Goal: Task Accomplishment & Management: Manage account settings

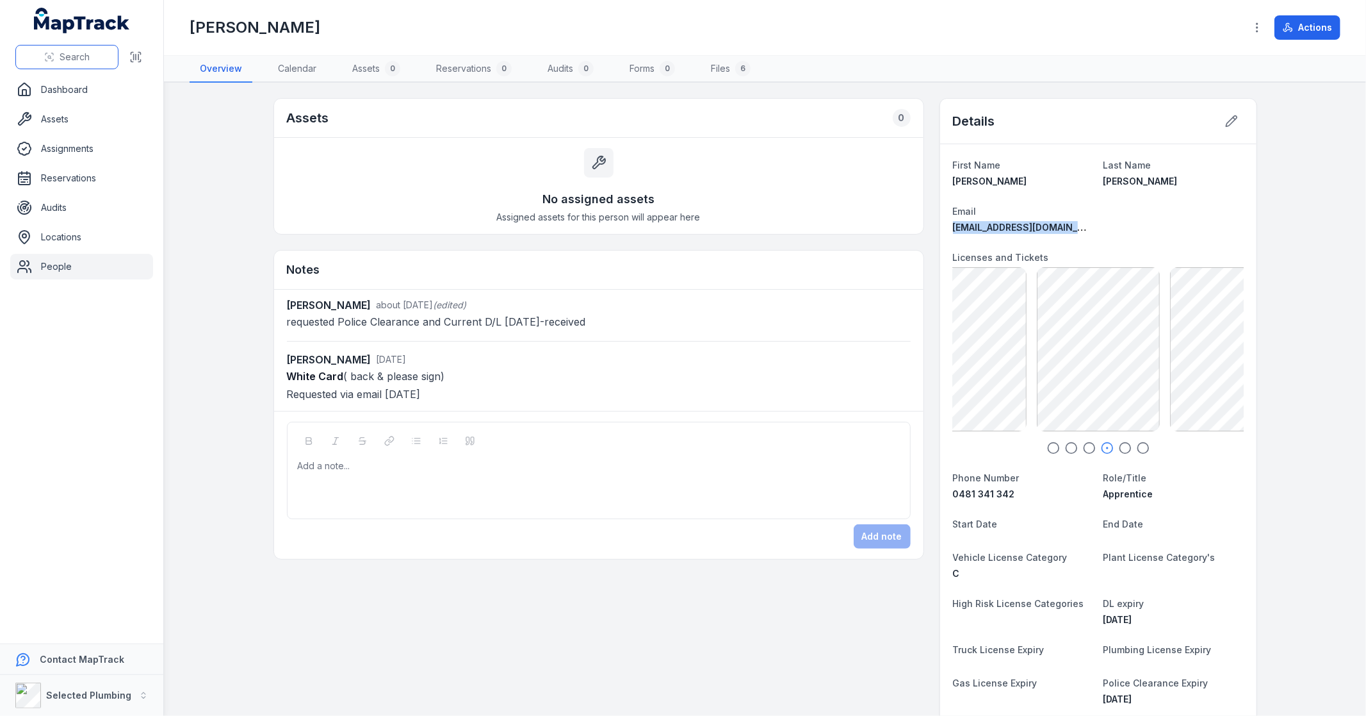
click at [79, 56] on span "Search" at bounding box center [75, 57] width 30 height 13
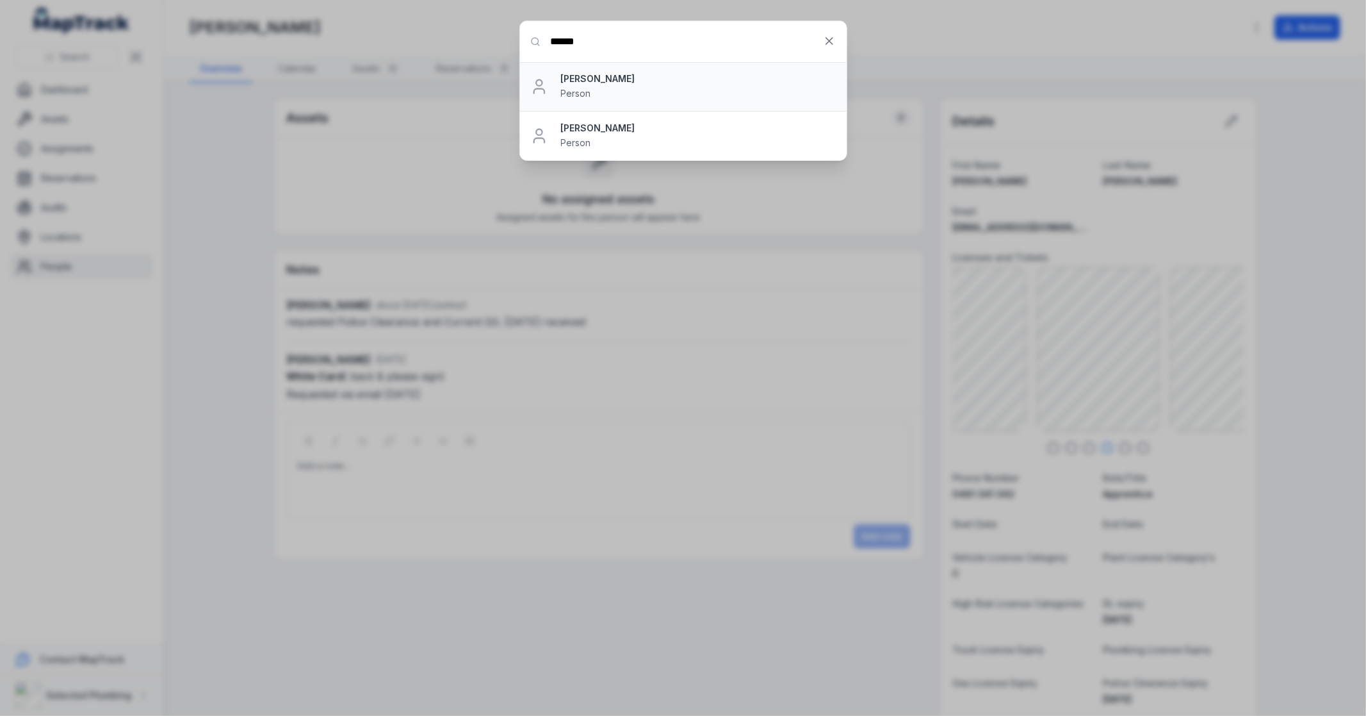
type input "******"
click at [643, 88] on div "Nathan McLellan Person" at bounding box center [698, 86] width 275 height 28
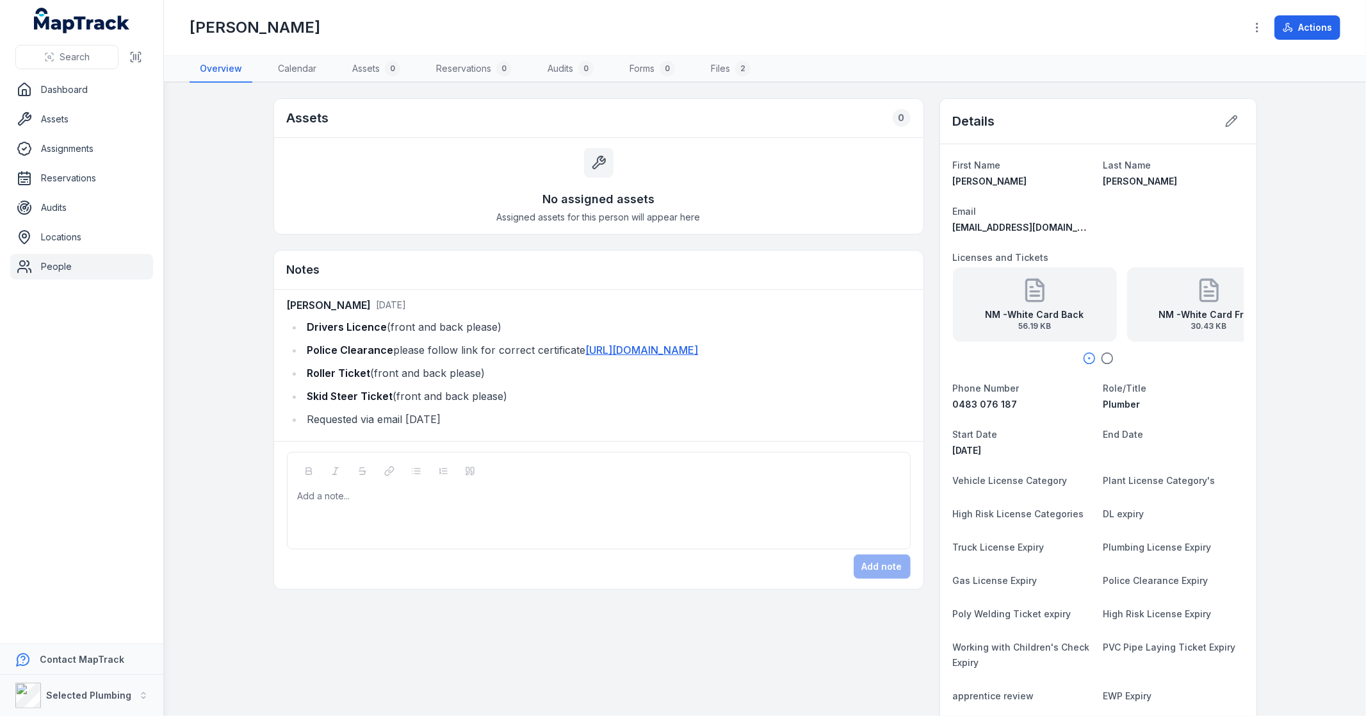
click at [1101, 359] on icon "button" at bounding box center [1107, 358] width 13 height 13
click at [65, 60] on span "Search" at bounding box center [75, 57] width 30 height 13
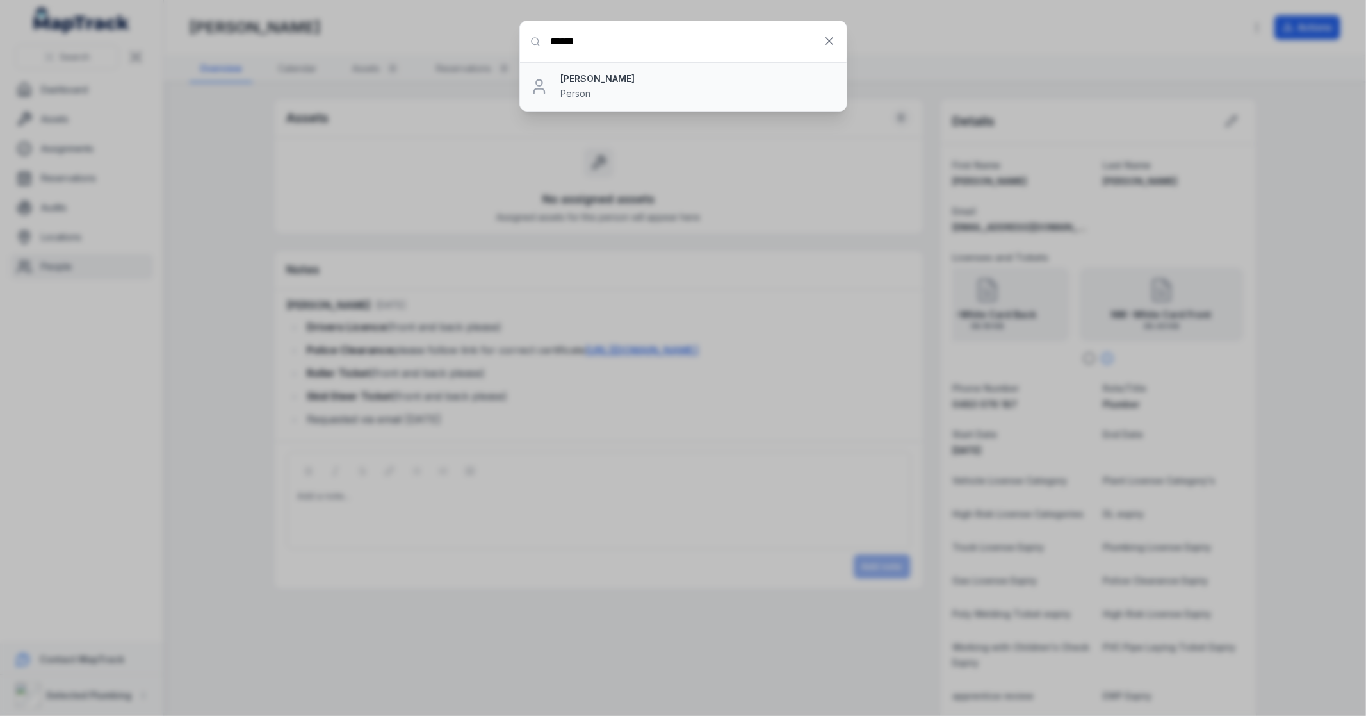
type input "******"
click at [566, 81] on strong "Jake Cornelius" at bounding box center [698, 78] width 275 height 13
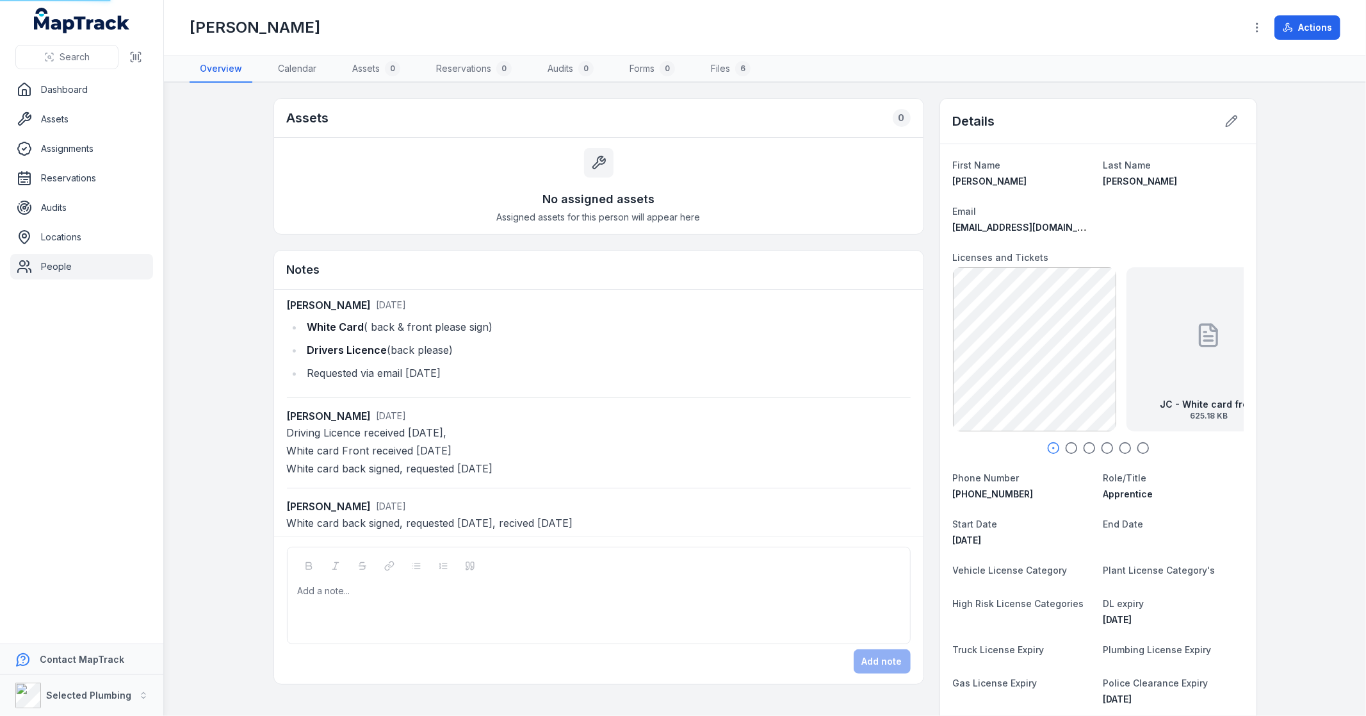
scroll to position [3, 0]
click at [1065, 449] on icon "button" at bounding box center [1071, 447] width 13 height 13
click at [1086, 404] on strong "JC - White card front" at bounding box center [1098, 404] width 97 height 13
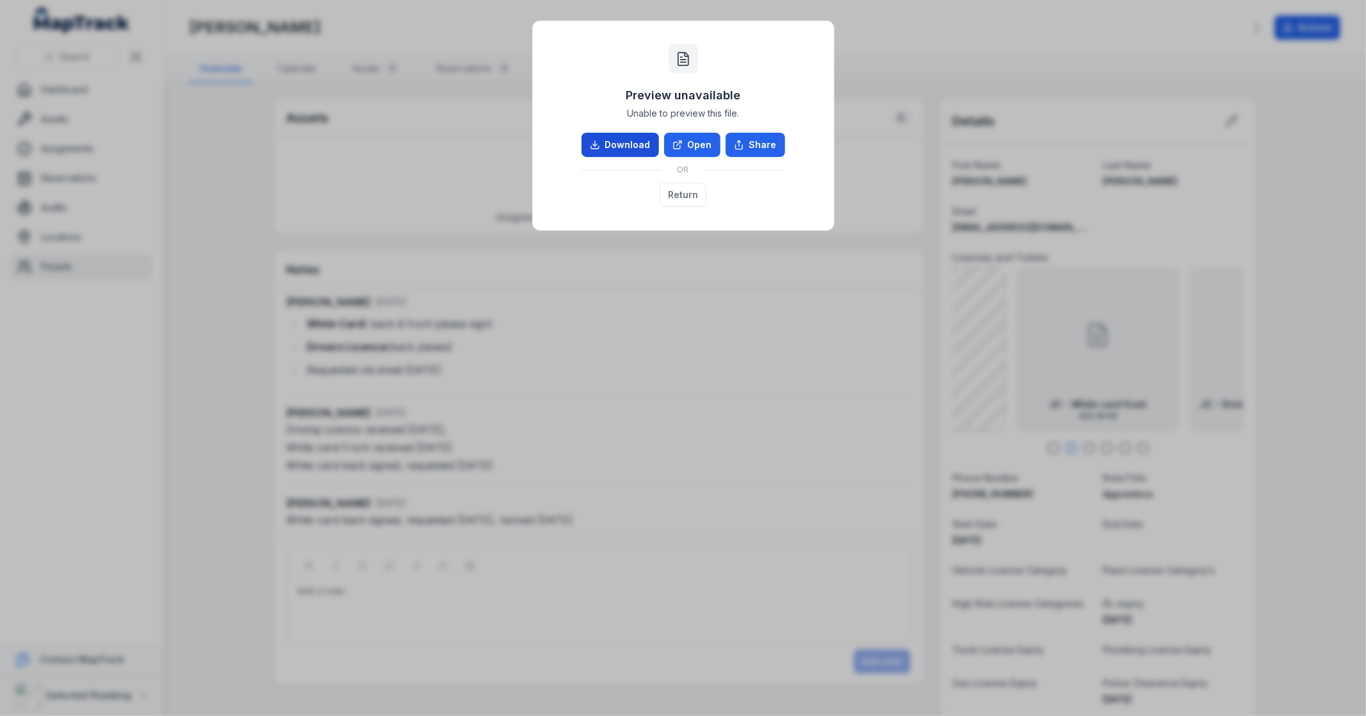
click at [594, 142] on icon at bounding box center [595, 145] width 10 height 10
click at [689, 197] on button "Return" at bounding box center [683, 195] width 47 height 24
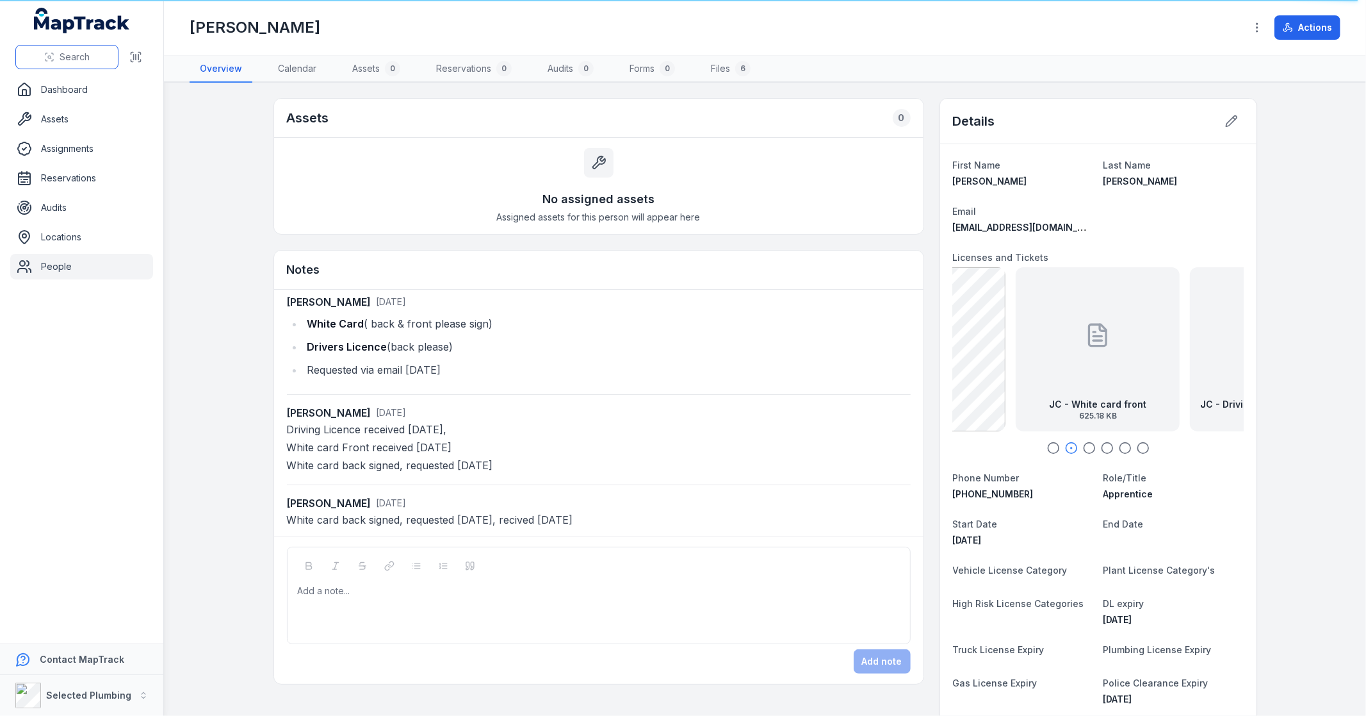
click at [58, 59] on button "Search" at bounding box center [66, 57] width 103 height 24
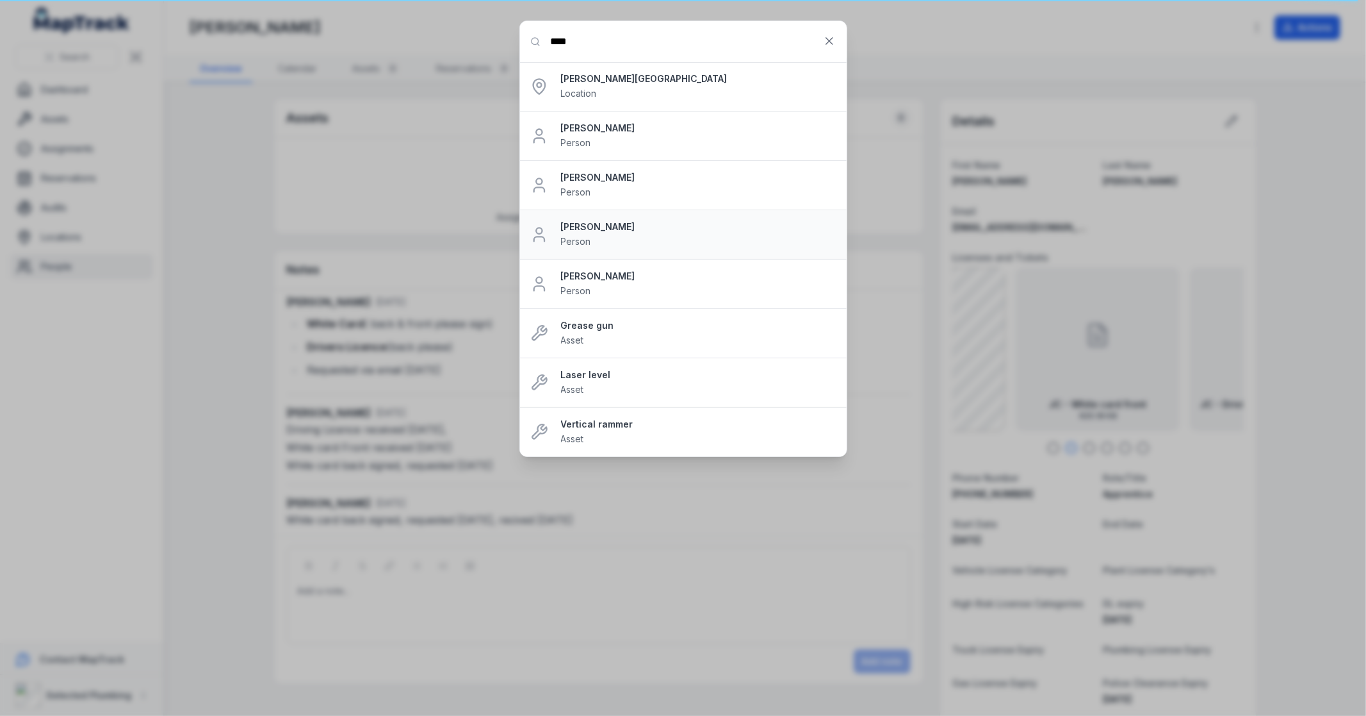
type input "****"
click at [611, 229] on strong "[PERSON_NAME]" at bounding box center [698, 226] width 275 height 13
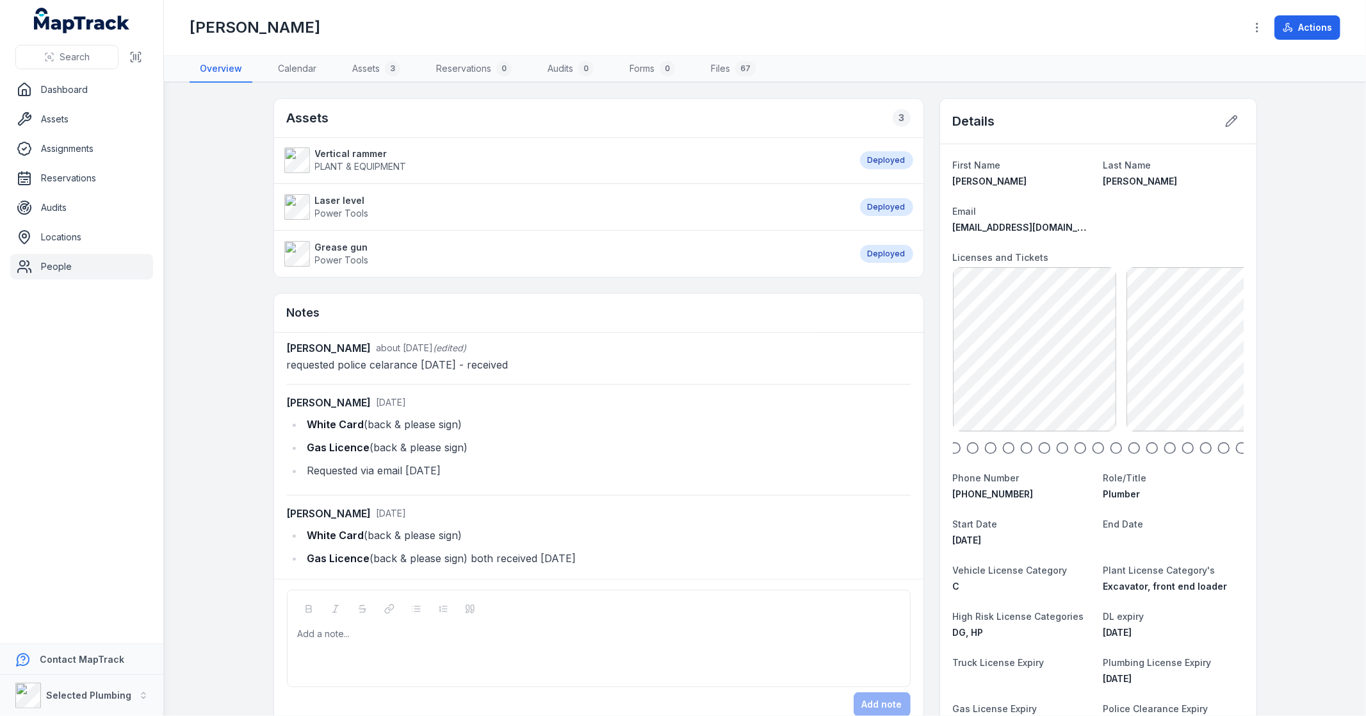
scroll to position [1, 0]
click at [950, 450] on icon "button" at bounding box center [955, 447] width 13 height 13
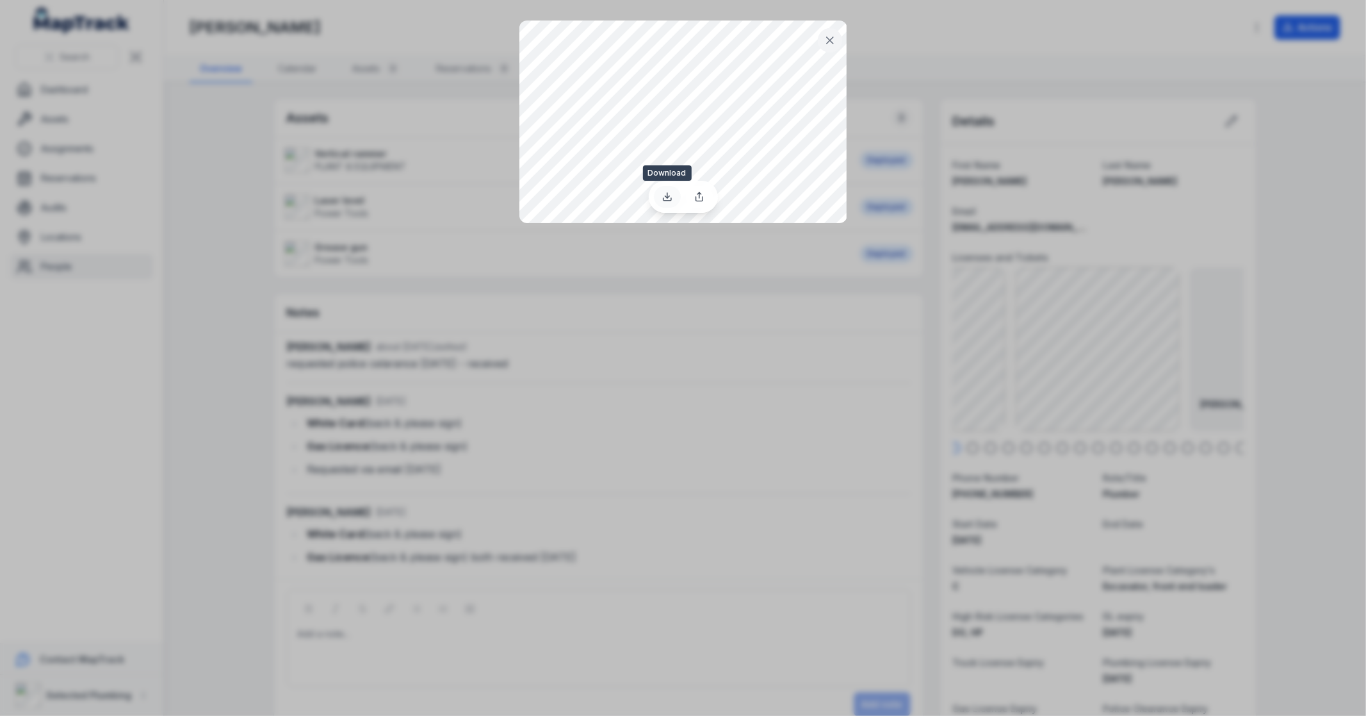
click at [669, 197] on icon at bounding box center [667, 197] width 10 height 10
click at [1143, 208] on div at bounding box center [683, 358] width 1366 height 716
click at [1051, 453] on div at bounding box center [683, 358] width 1366 height 716
click at [830, 43] on icon at bounding box center [830, 40] width 13 height 13
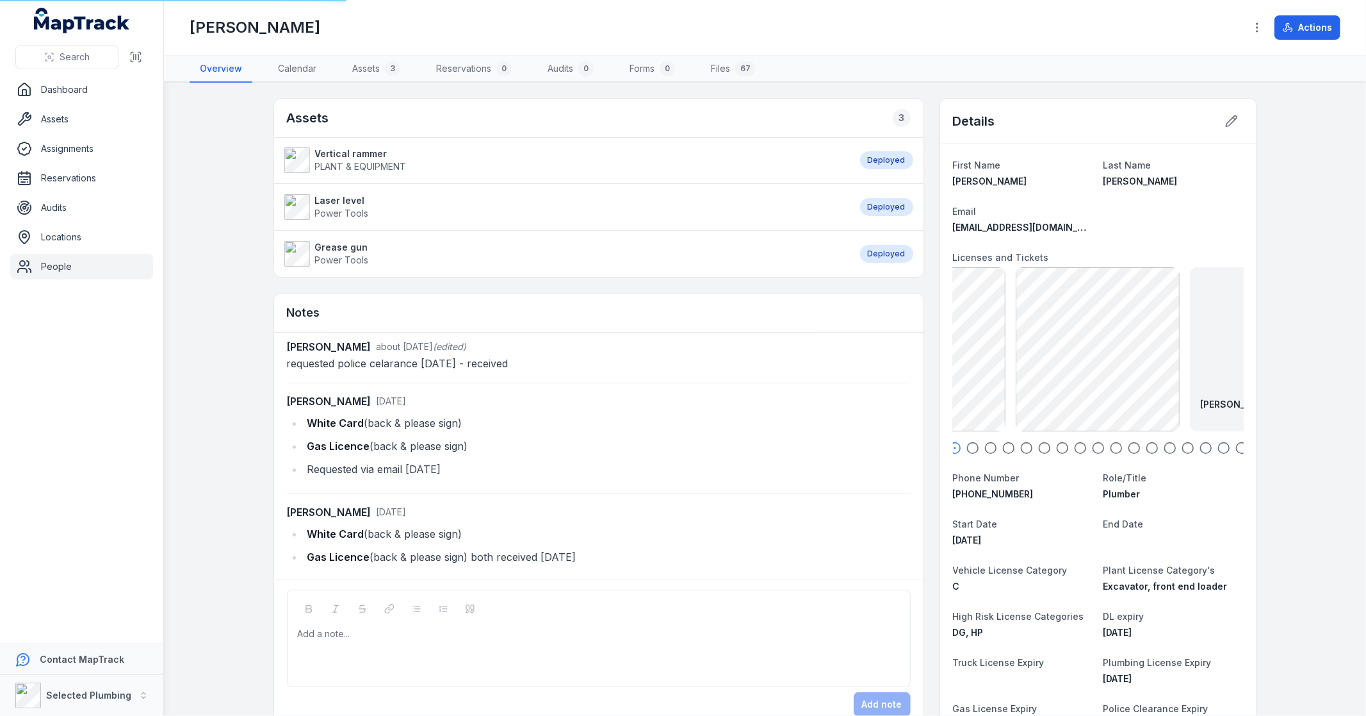
click at [967, 445] on icon "button" at bounding box center [973, 447] width 13 height 13
click at [985, 449] on icon "button" at bounding box center [991, 447] width 13 height 13
click at [1003, 448] on icon "button" at bounding box center [1009, 447] width 13 height 13
click at [1020, 449] on icon "button" at bounding box center [1026, 447] width 13 height 13
click at [1039, 450] on icon "button" at bounding box center [1044, 447] width 13 height 13
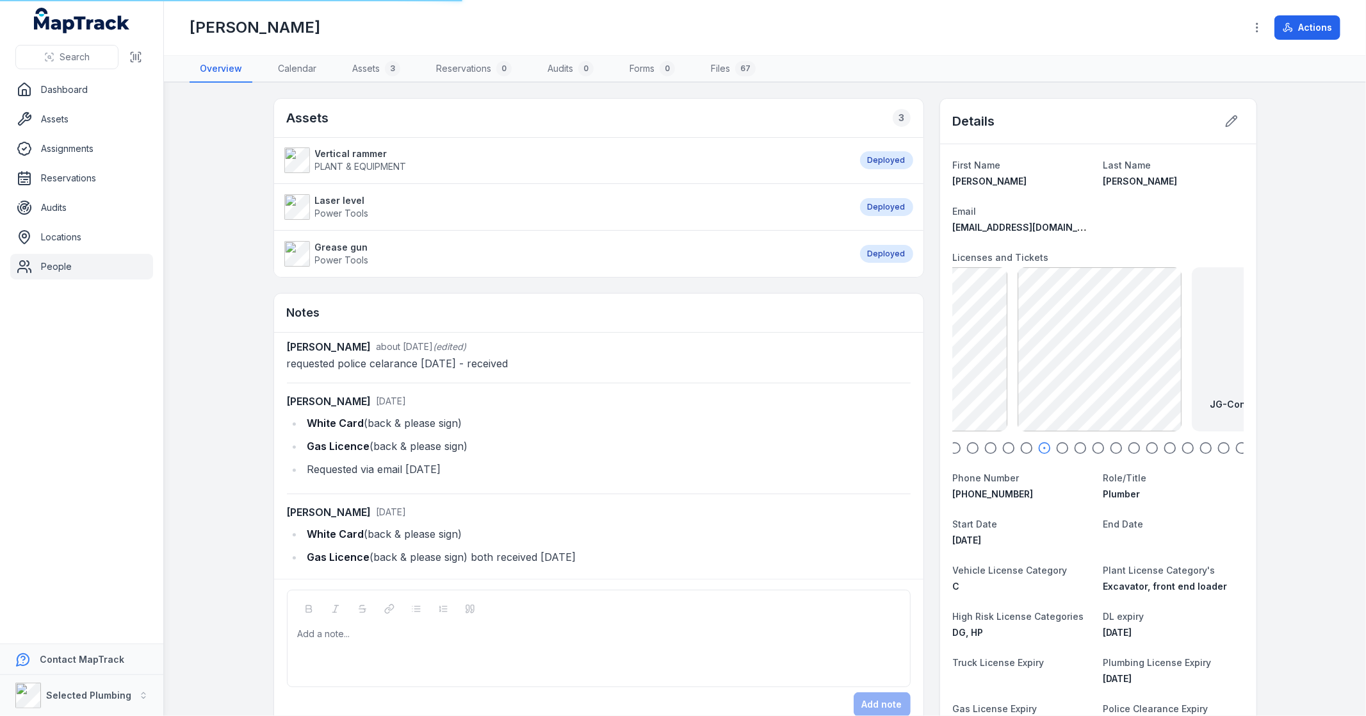
click at [1057, 447] on circle "button" at bounding box center [1062, 448] width 11 height 11
click at [1076, 450] on icon "button" at bounding box center [1080, 447] width 13 height 13
click at [1094, 406] on strong "JG-Construction Card front" at bounding box center [1098, 404] width 127 height 13
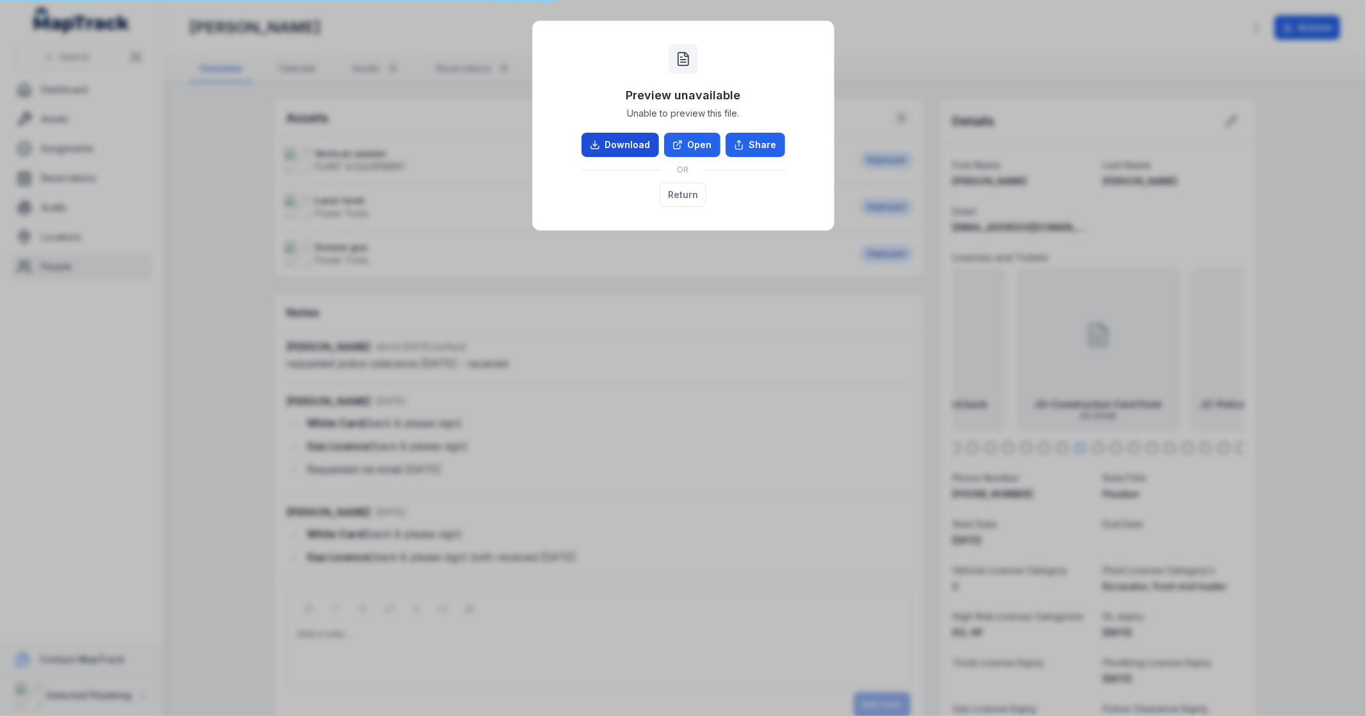
click at [643, 146] on link "Download" at bounding box center [621, 145] width 78 height 24
click at [680, 199] on button "Return" at bounding box center [683, 195] width 47 height 24
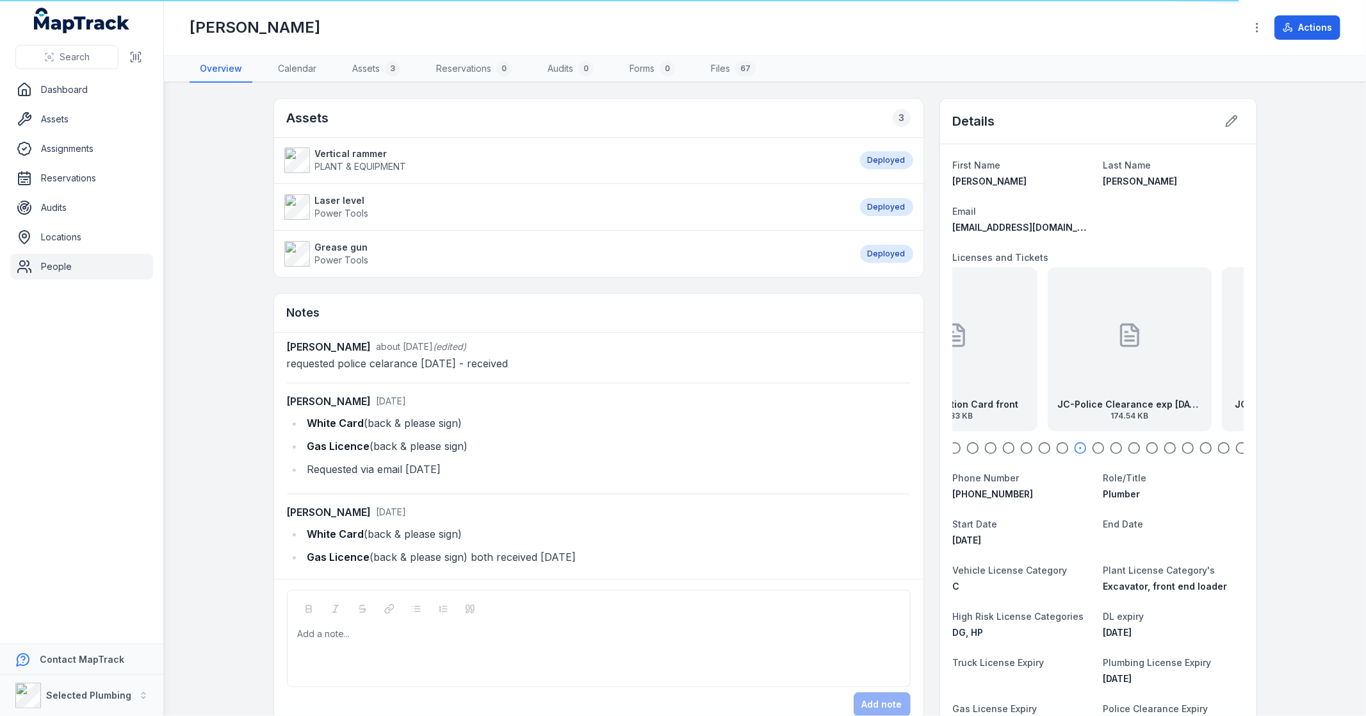
drag, startPoint x: 1158, startPoint y: 404, endPoint x: 1015, endPoint y: 404, distance: 142.9
click at [1015, 404] on div "JG-Construction Card front 23.33 KB" at bounding box center [956, 349] width 164 height 164
drag, startPoint x: 1117, startPoint y: 401, endPoint x: 935, endPoint y: 406, distance: 182.0
click at [940, 406] on div "First Name [PERSON_NAME] Last Name [PERSON_NAME] Email [EMAIL_ADDRESS][DOMAIN_N…" at bounding box center [1098, 576] width 316 height 864
drag, startPoint x: 1117, startPoint y: 402, endPoint x: 969, endPoint y: 415, distance: 148.6
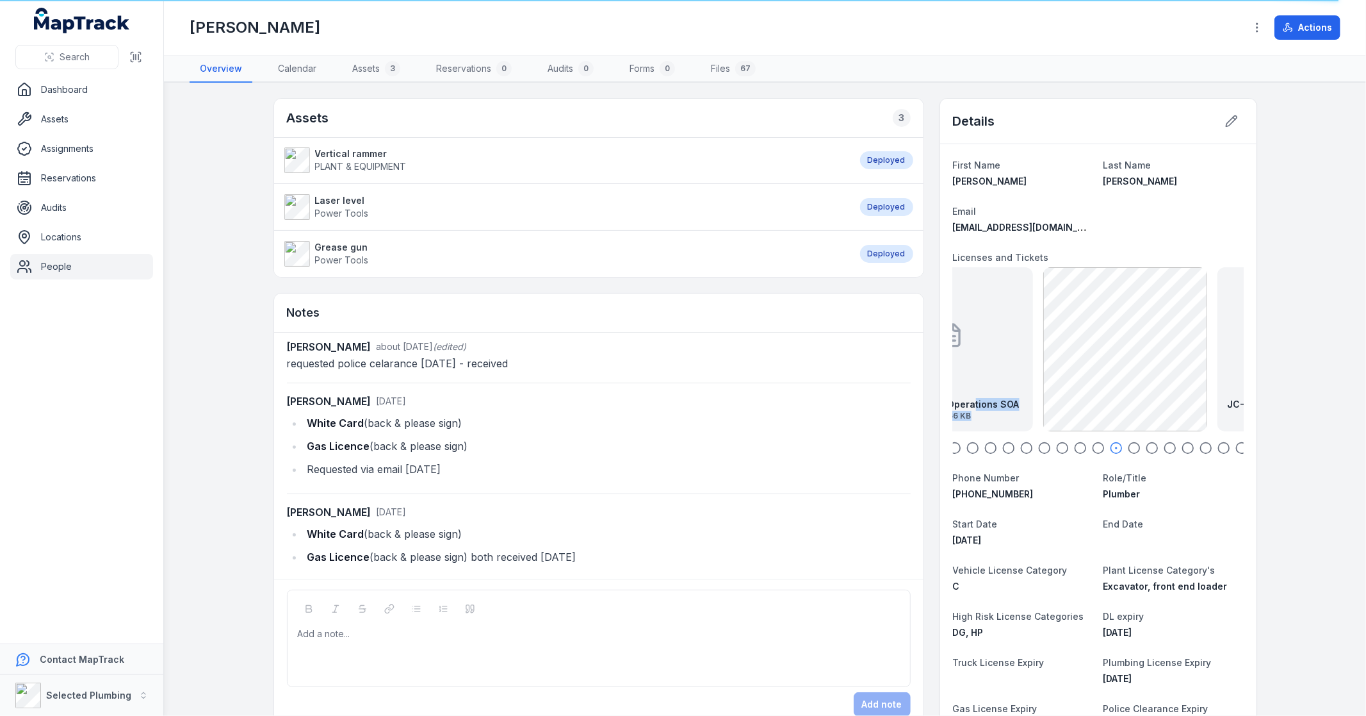
click at [969, 415] on div "JC-Excavator Operations SOA 783.66 KB" at bounding box center [951, 409] width 137 height 23
click at [1343, 404] on main "Assets 3 Vertical rammer PLANT & EQUIPMENT Deployed Laser level Power Tools Dep…" at bounding box center [765, 399] width 1202 height 633
click at [1092, 507] on dl "First Name [PERSON_NAME] Last Name [PERSON_NAME] Email [EMAIL_ADDRESS][DOMAIN_N…" at bounding box center [1098, 576] width 291 height 838
click at [725, 76] on link "Files 67" at bounding box center [733, 69] width 65 height 27
click at [725, 68] on link "Files 67" at bounding box center [733, 69] width 65 height 27
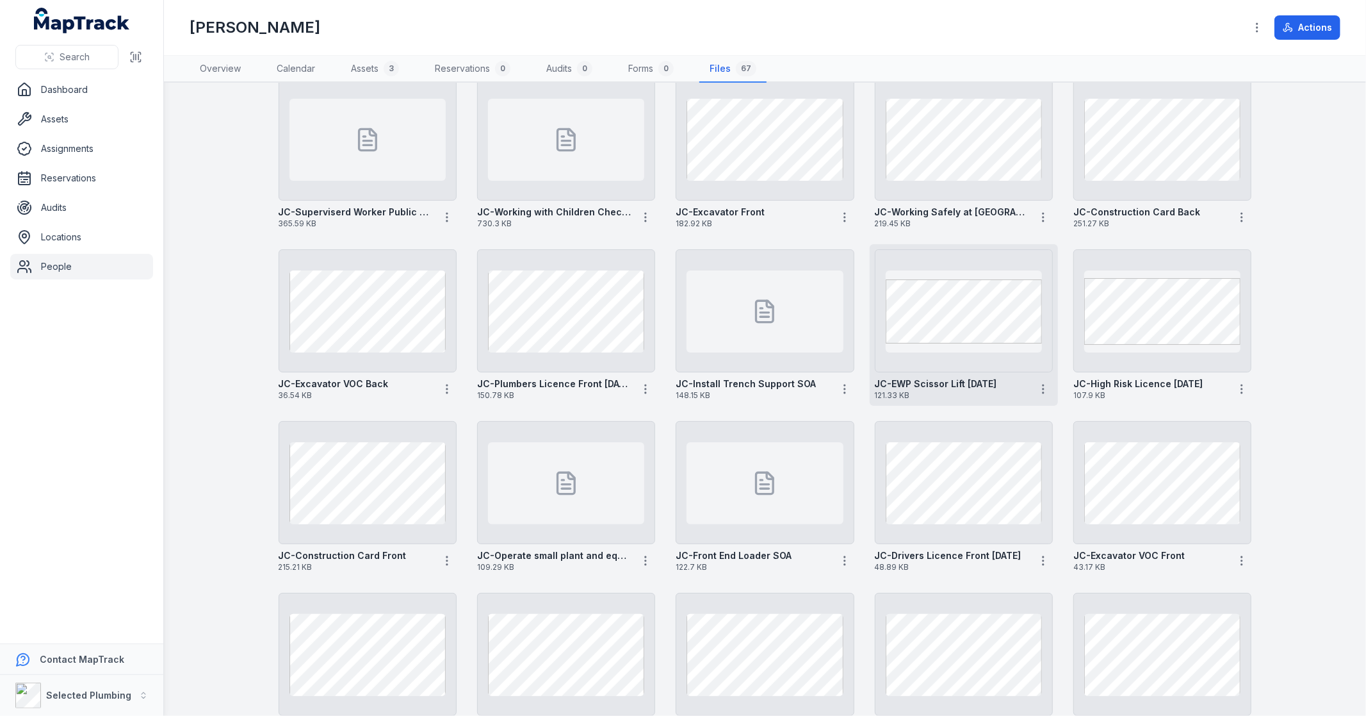
scroll to position [712, 0]
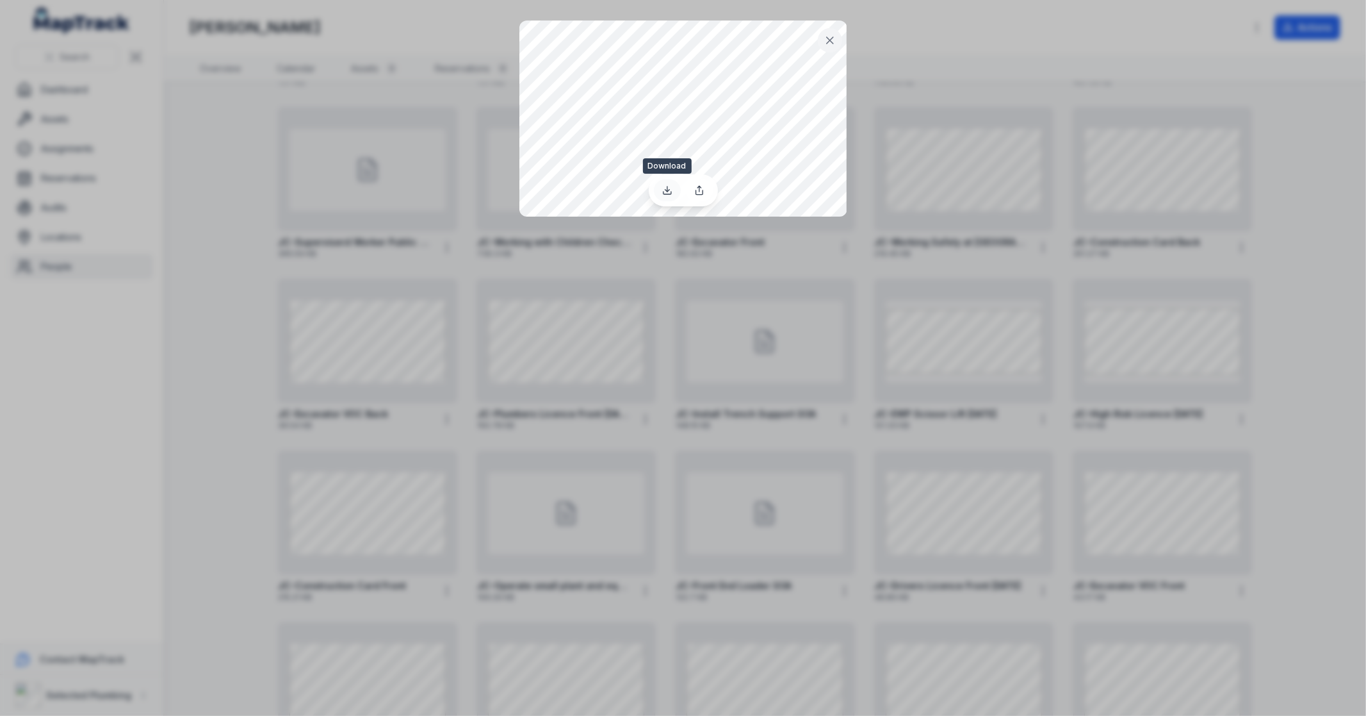
click at [666, 192] on icon at bounding box center [667, 190] width 10 height 10
click at [837, 43] on button at bounding box center [830, 40] width 24 height 24
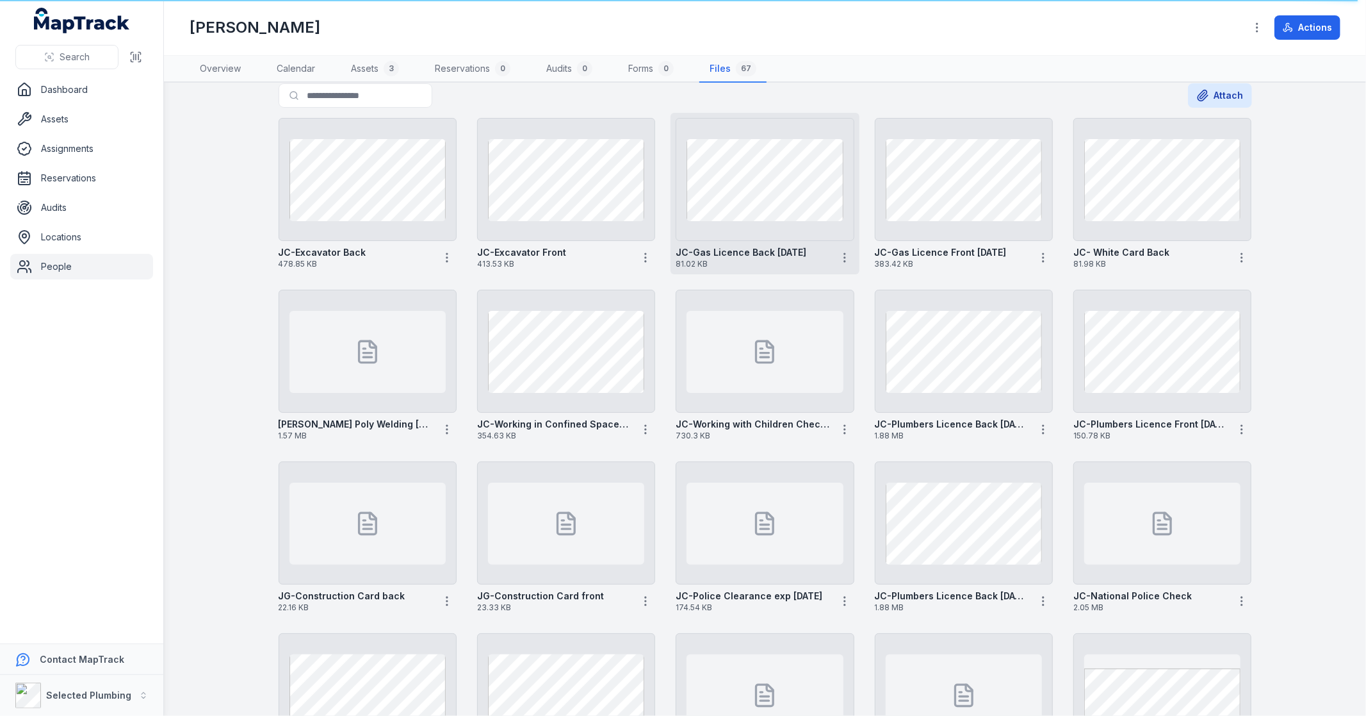
scroll to position [0, 0]
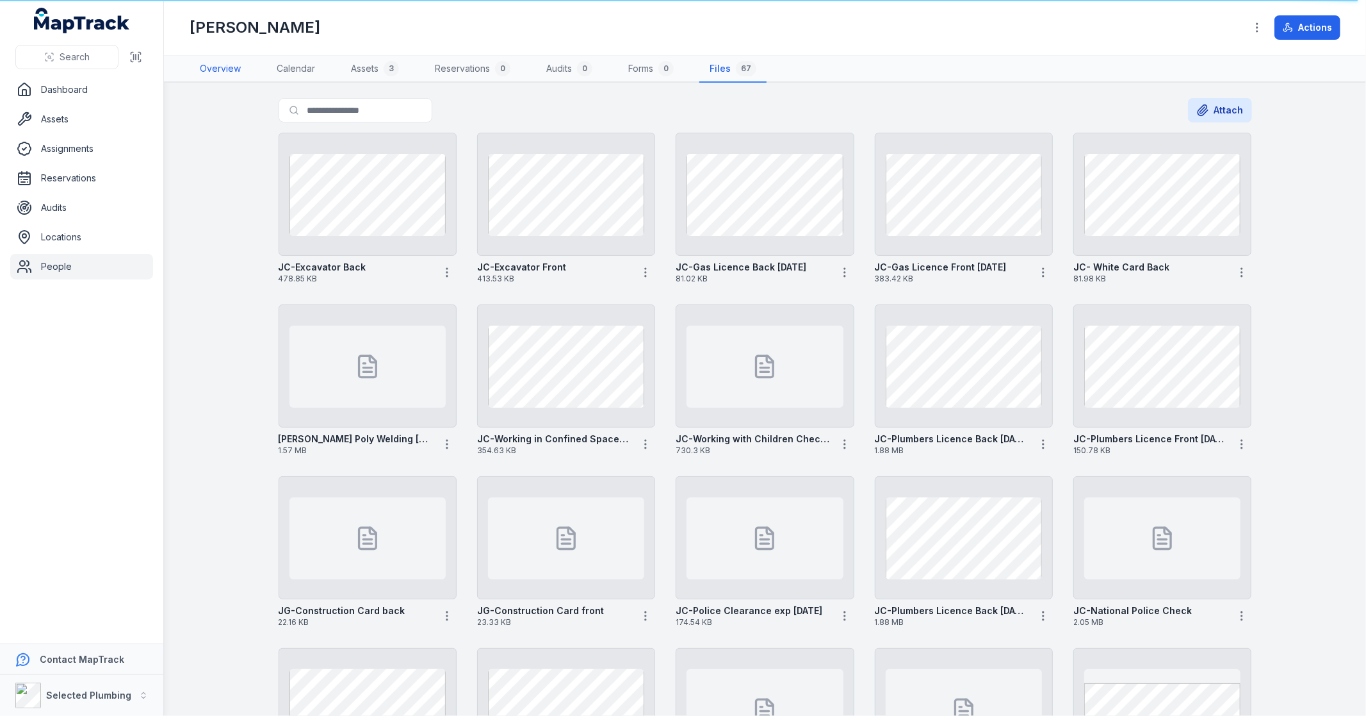
click at [208, 64] on link "Overview" at bounding box center [220, 69] width 61 height 27
click at [233, 67] on link "Overview" at bounding box center [220, 69] width 61 height 27
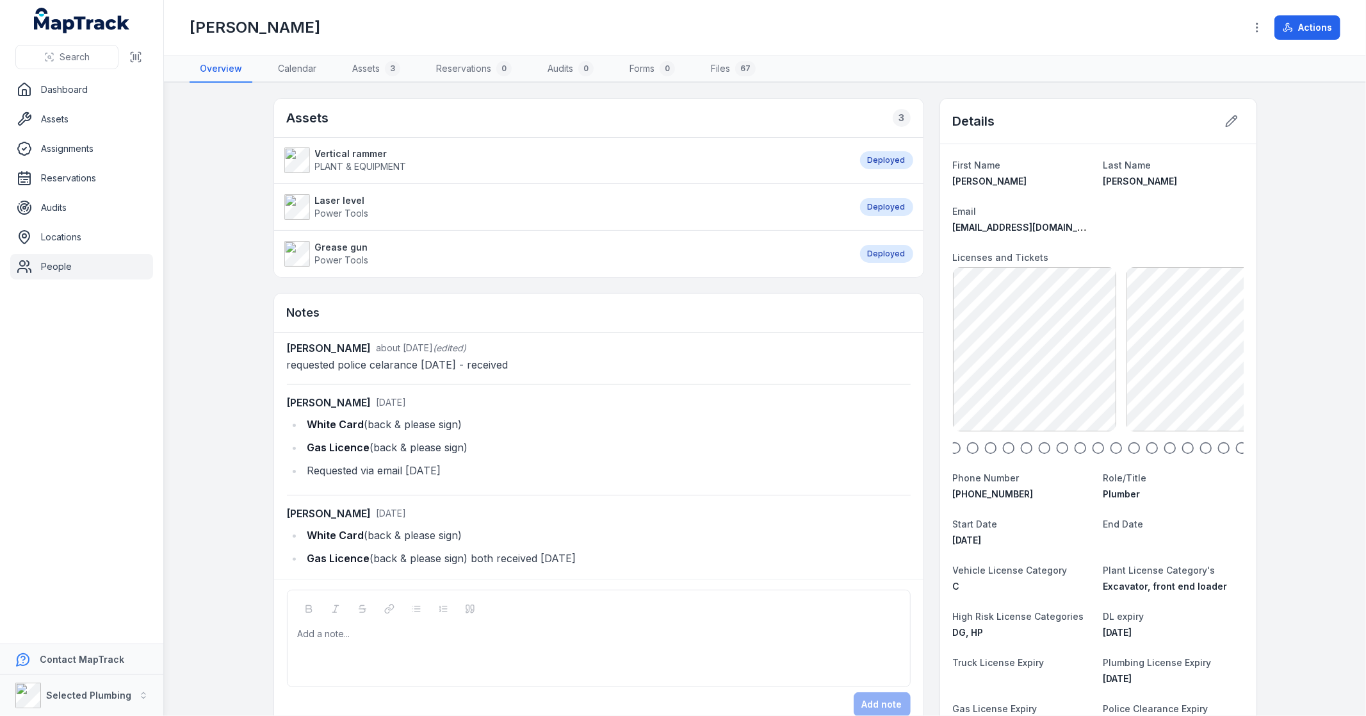
scroll to position [1, 0]
click at [946, 449] on div "First Name [PERSON_NAME] Last Name [PERSON_NAME] Email [EMAIL_ADDRESS][DOMAIN_N…" at bounding box center [1098, 576] width 316 height 864
click at [949, 446] on icon "button" at bounding box center [955, 447] width 13 height 13
click at [967, 451] on icon "button" at bounding box center [973, 447] width 13 height 13
click at [985, 450] on icon "button" at bounding box center [991, 447] width 13 height 13
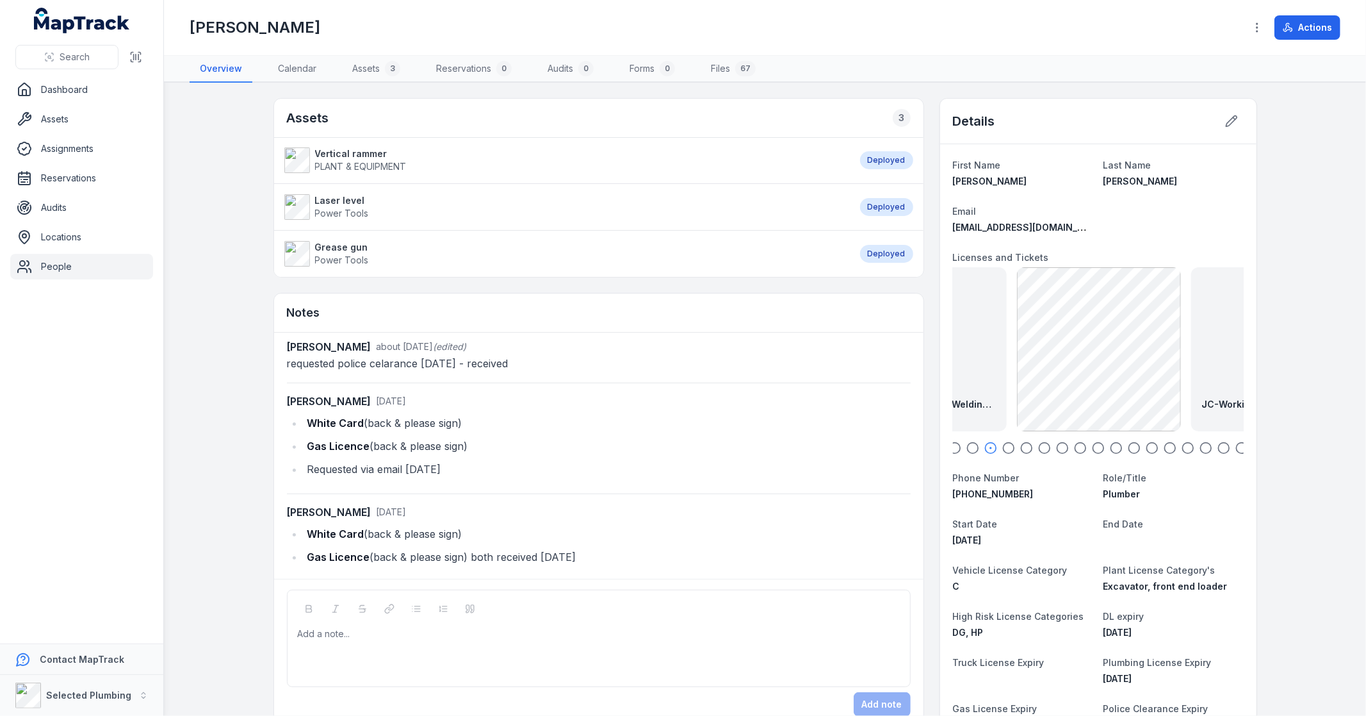
click at [1003, 448] on icon "button" at bounding box center [1009, 447] width 13 height 13
click at [1022, 447] on icon "button" at bounding box center [1026, 447] width 13 height 13
click at [1045, 447] on circle "button" at bounding box center [1044, 448] width 11 height 11
click at [1063, 447] on icon "button" at bounding box center [1062, 447] width 13 height 13
click at [1227, 119] on icon at bounding box center [1231, 121] width 13 height 13
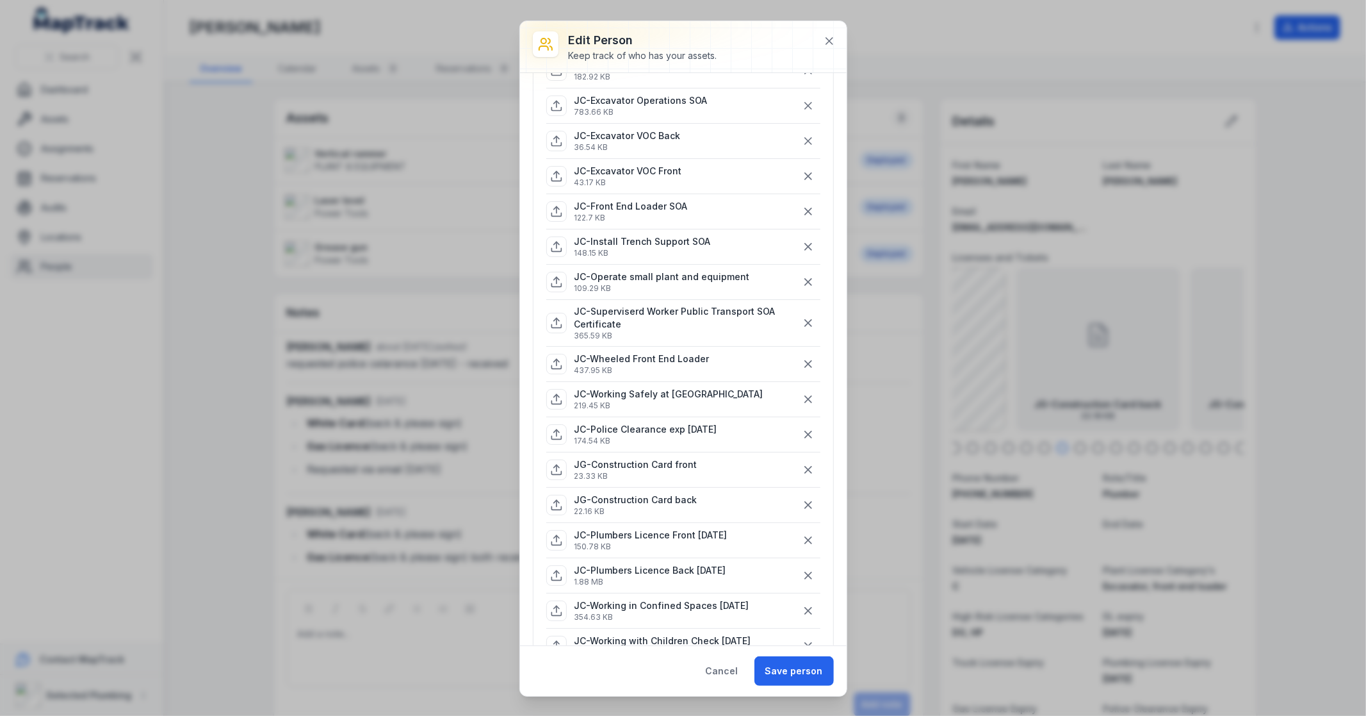
scroll to position [284, 0]
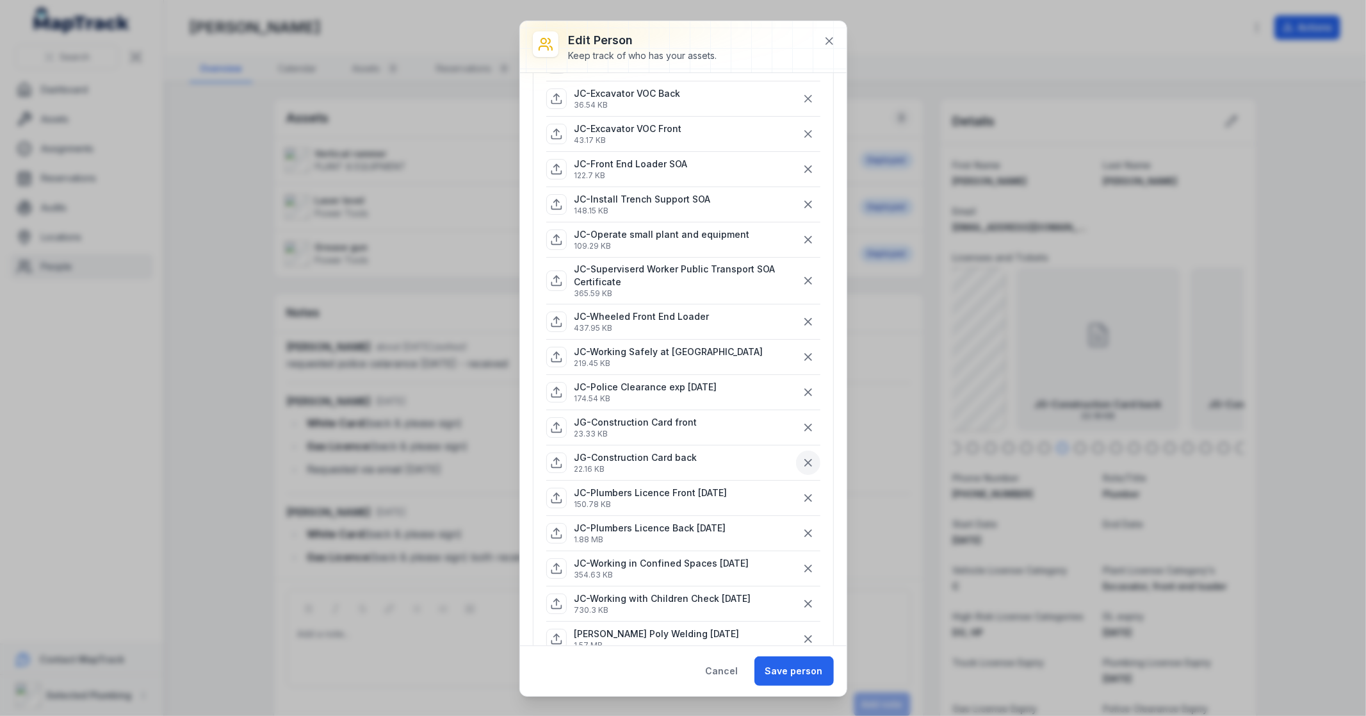
click at [802, 460] on icon "button" at bounding box center [808, 462] width 13 height 13
click at [802, 426] on icon "button" at bounding box center [808, 427] width 13 height 13
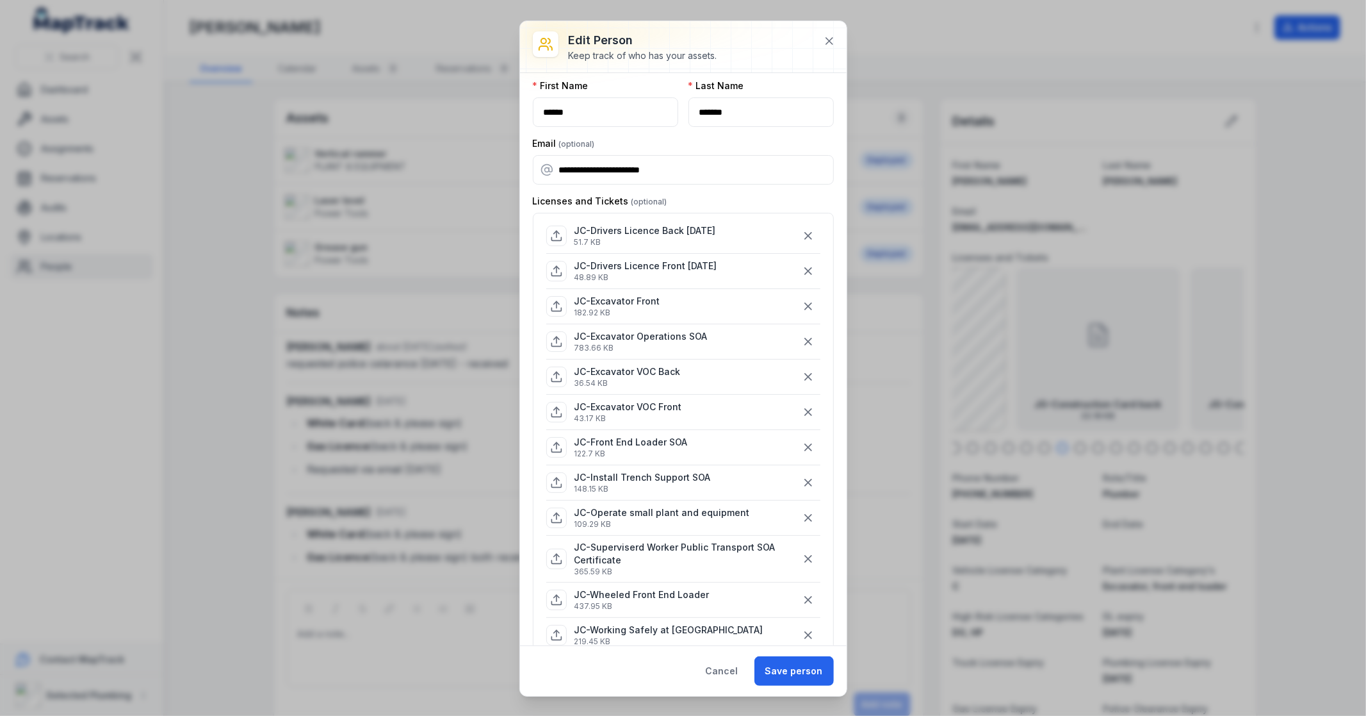
scroll to position [0, 0]
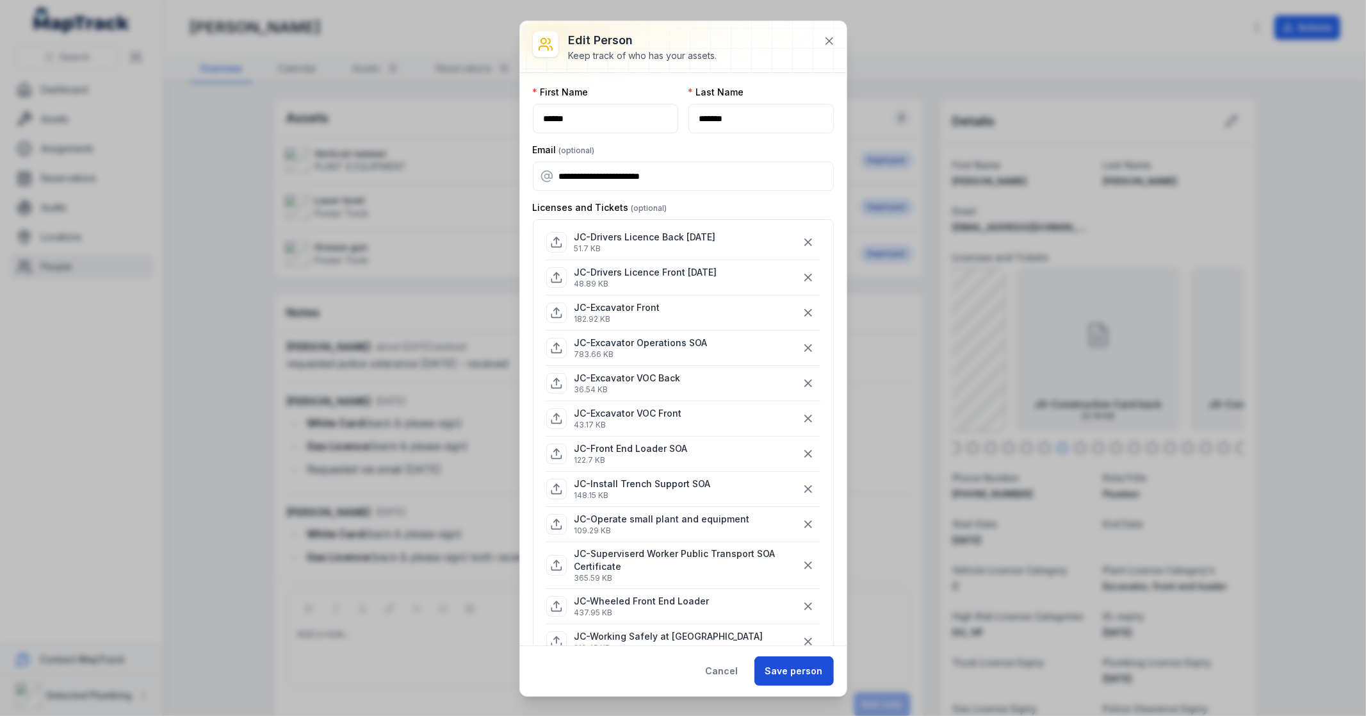
click at [795, 671] on button "Save person" at bounding box center [794, 670] width 79 height 29
